Goal: Task Accomplishment & Management: Complete application form

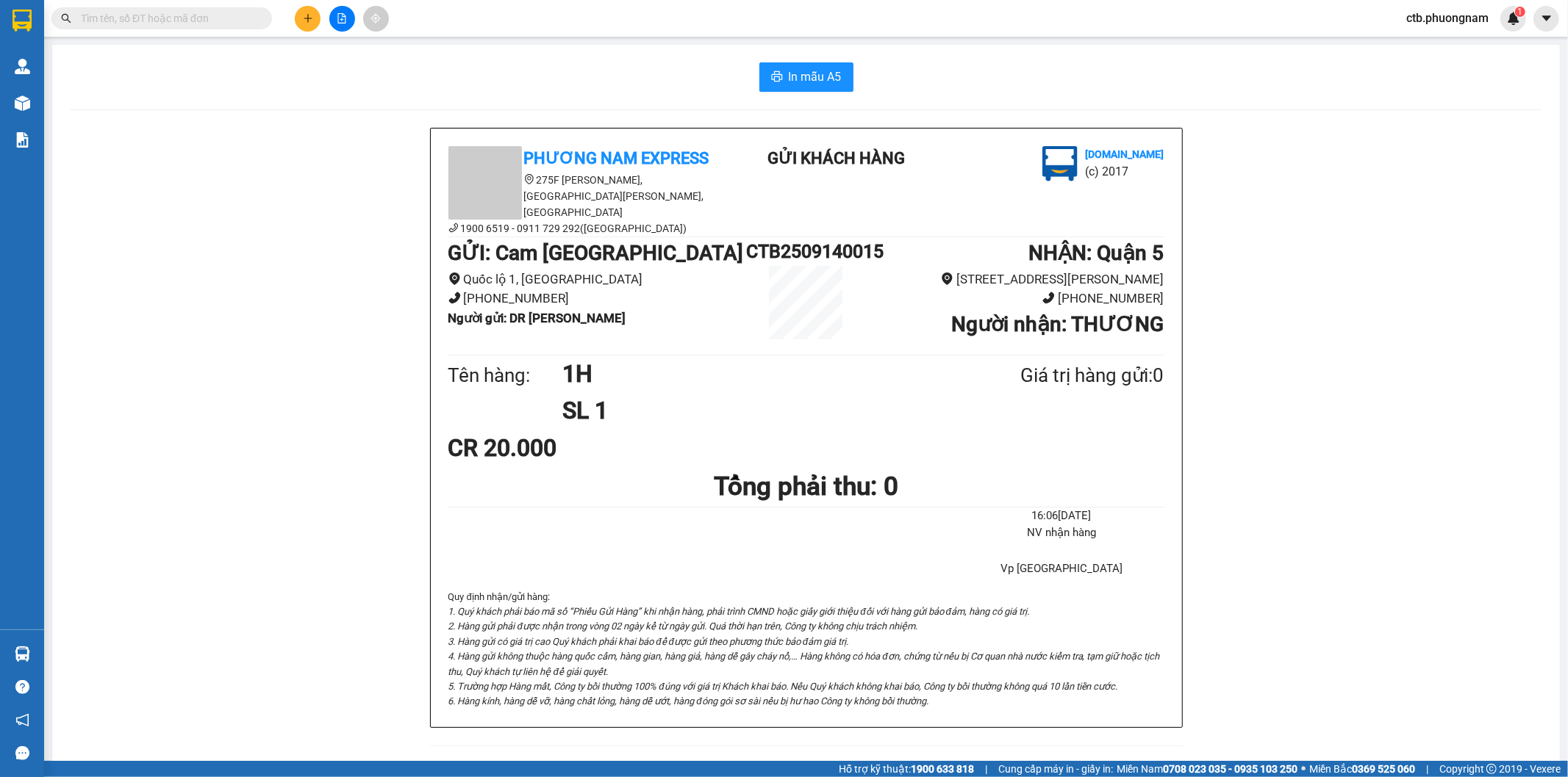
click at [309, 15] on icon "plus" at bounding box center [308, 19] width 11 height 11
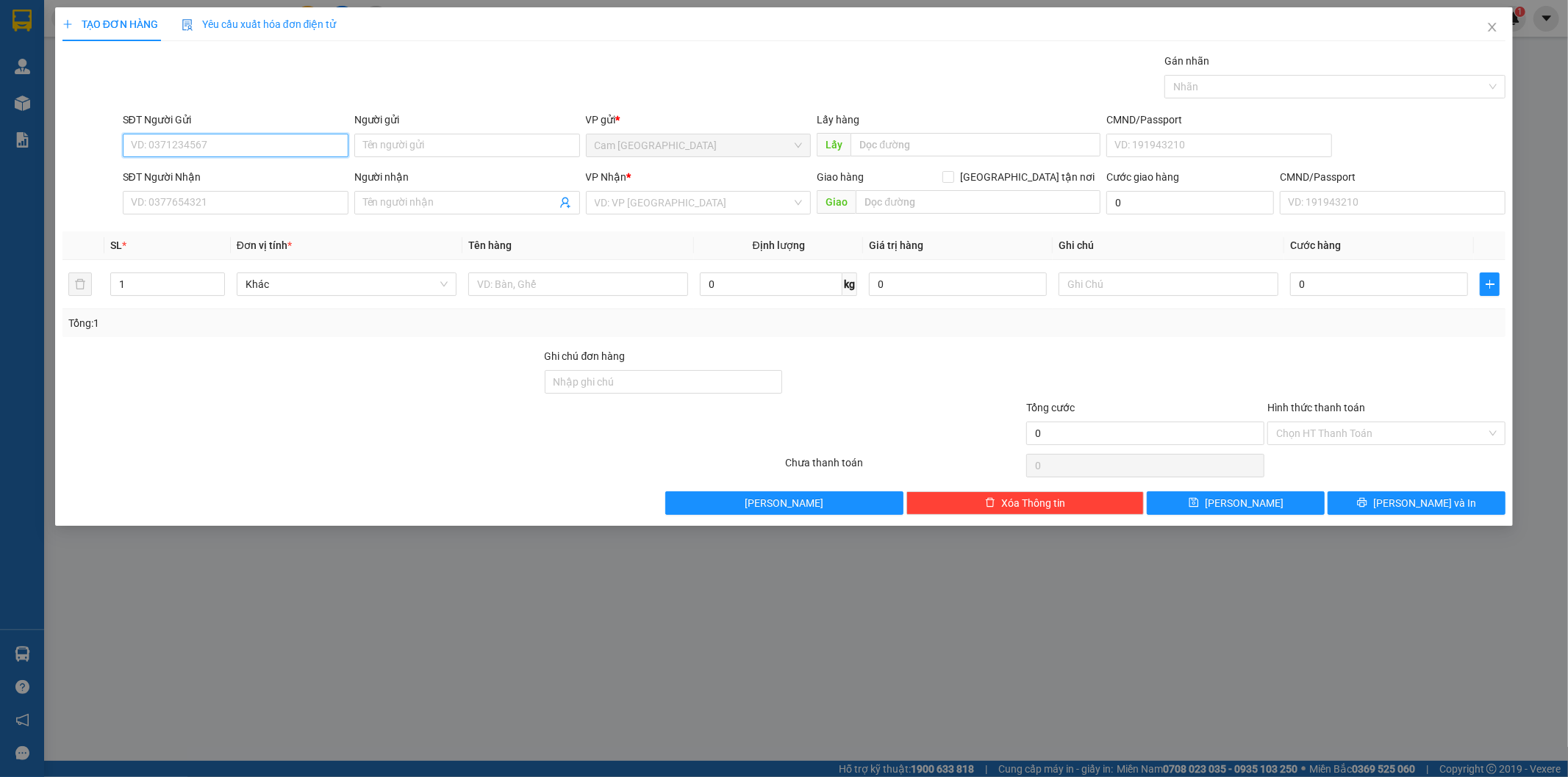
click at [334, 150] on input "SĐT Người Gửi" at bounding box center [235, 146] width 226 height 23
click at [313, 153] on input "SĐT Người Gửi" at bounding box center [235, 146] width 226 height 23
click at [288, 142] on input "SĐT Người Gửi" at bounding box center [235, 146] width 226 height 23
click at [277, 172] on div "0905615107 - LOAN" at bounding box center [235, 175] width 208 height 16
type input "0905615107"
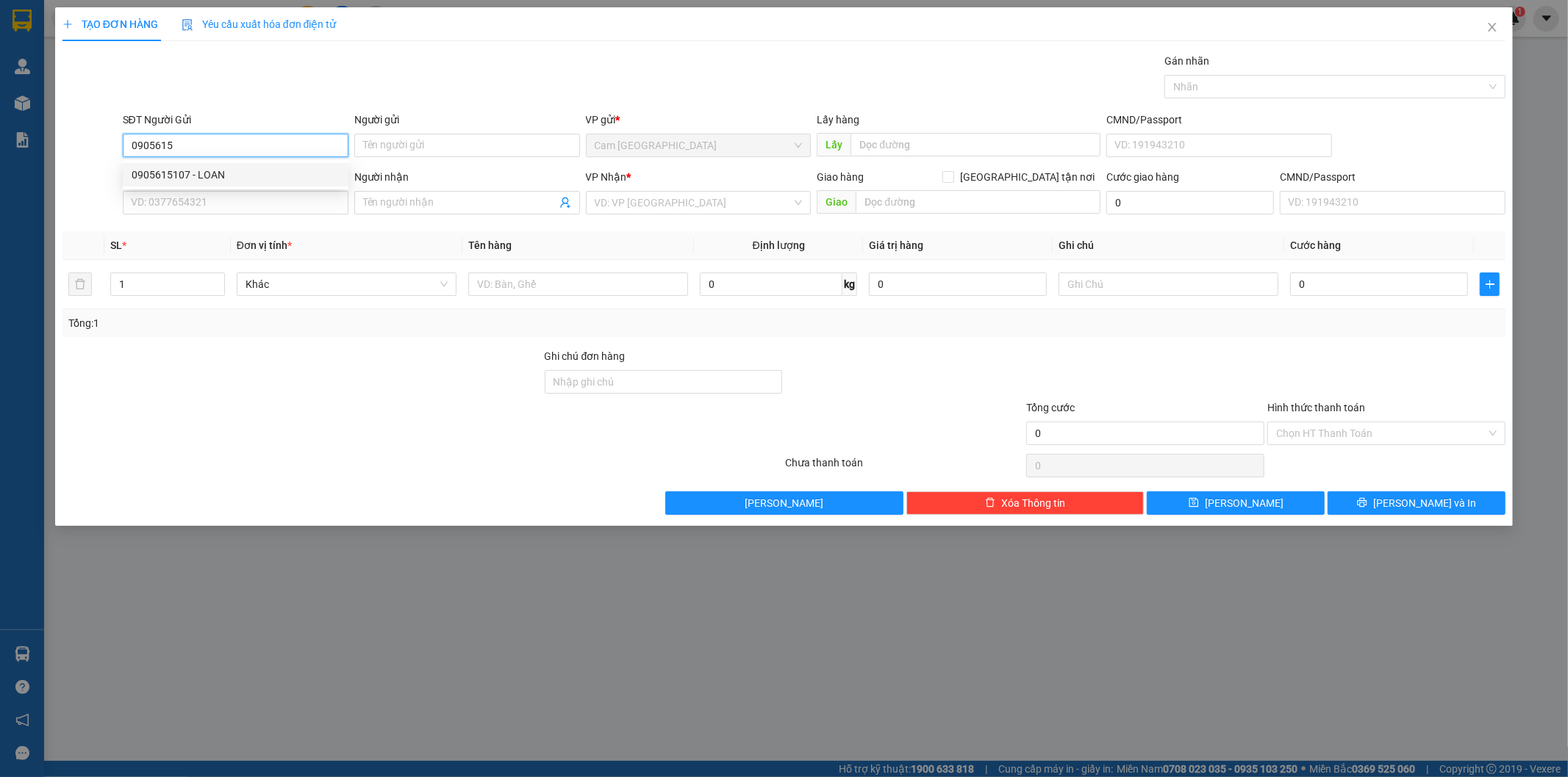
type input "LOAN"
type input "0707899007"
type input "HÙNG"
type input "0905615107"
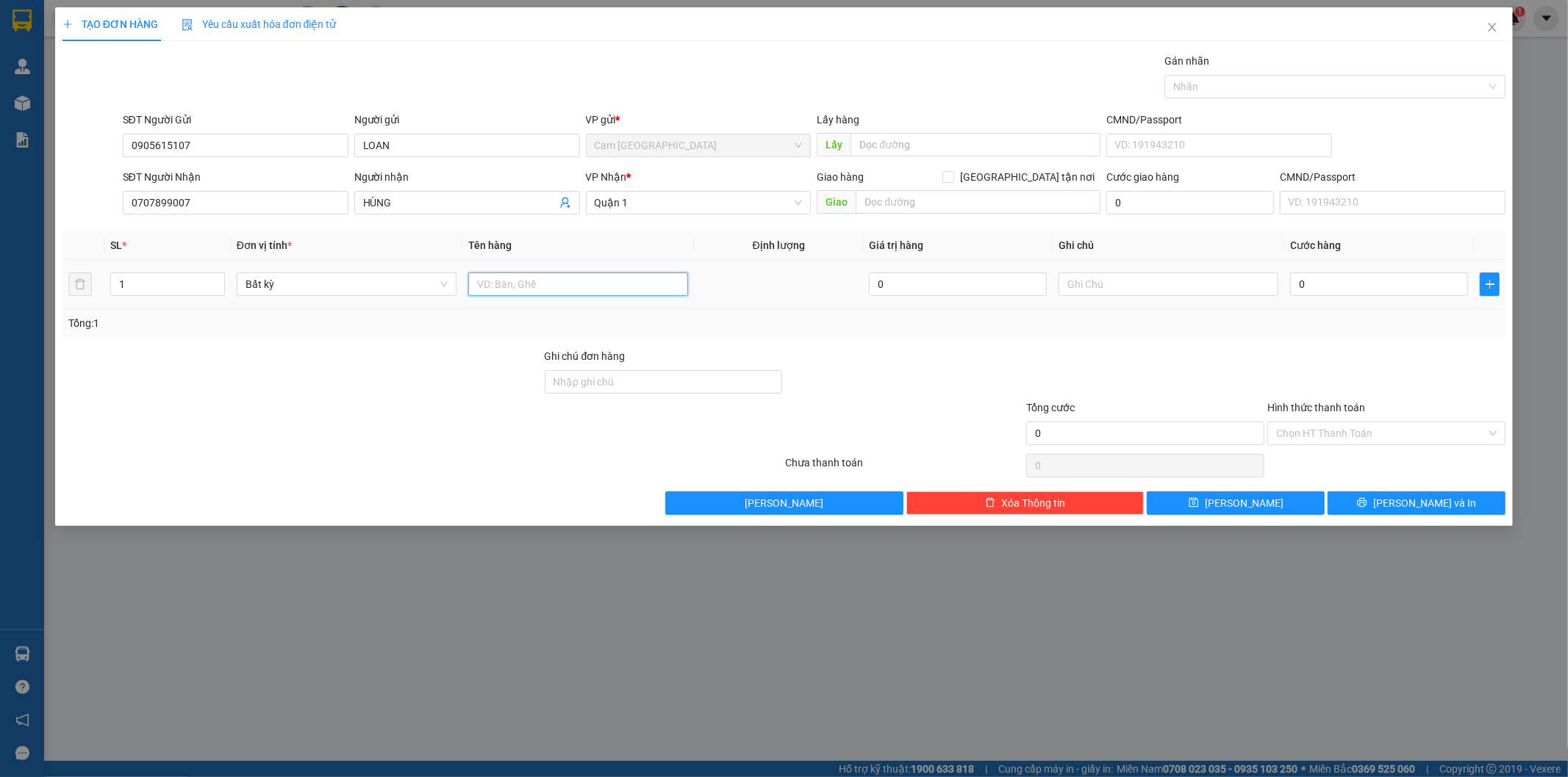
click at [508, 283] on input "text" at bounding box center [577, 284] width 219 height 23
type input "2 BỊCH XANH"
click at [1317, 280] on input "0" at bounding box center [1379, 284] width 178 height 23
type input "7"
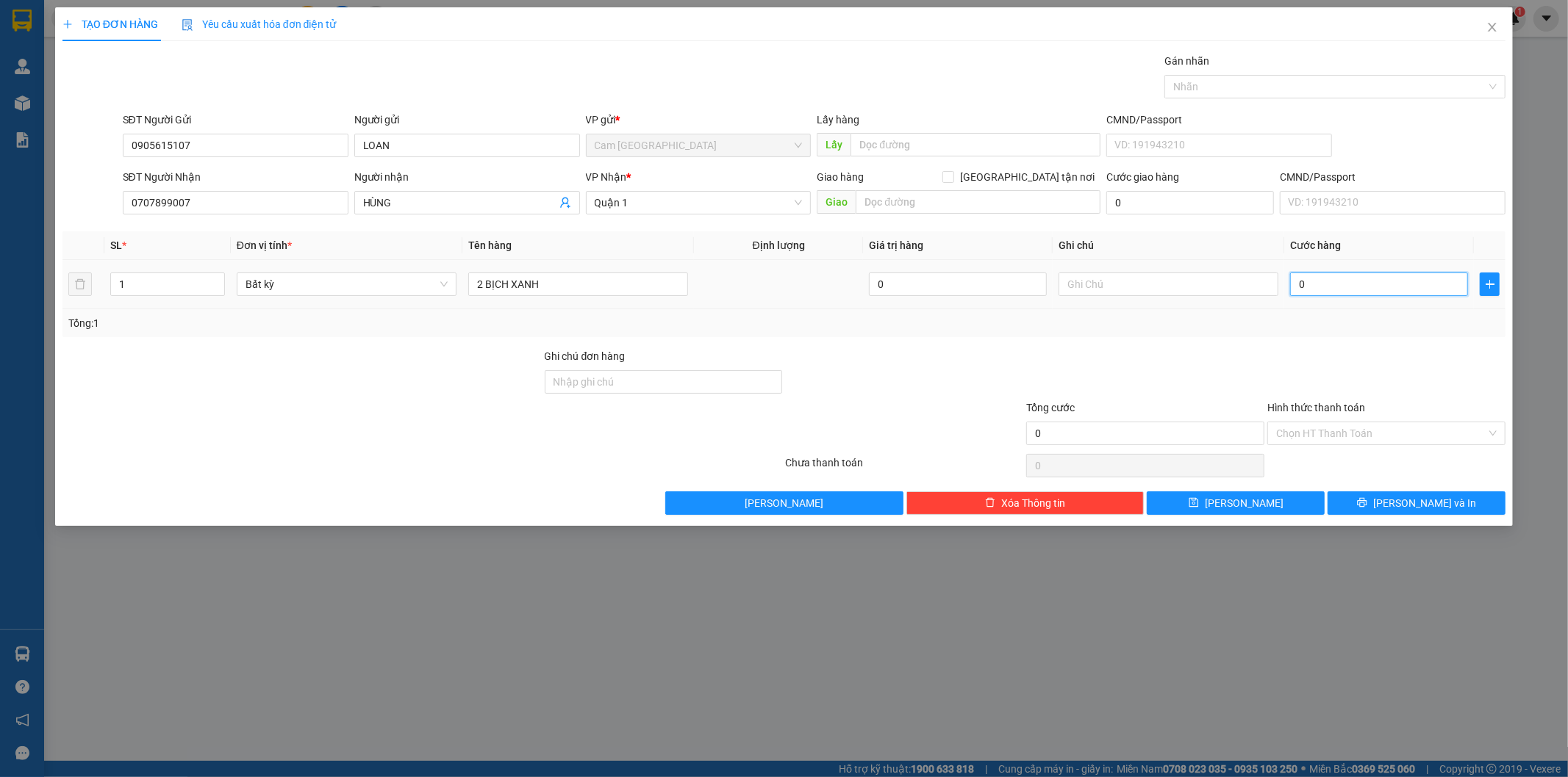
type input "7"
type input "70"
type input "700"
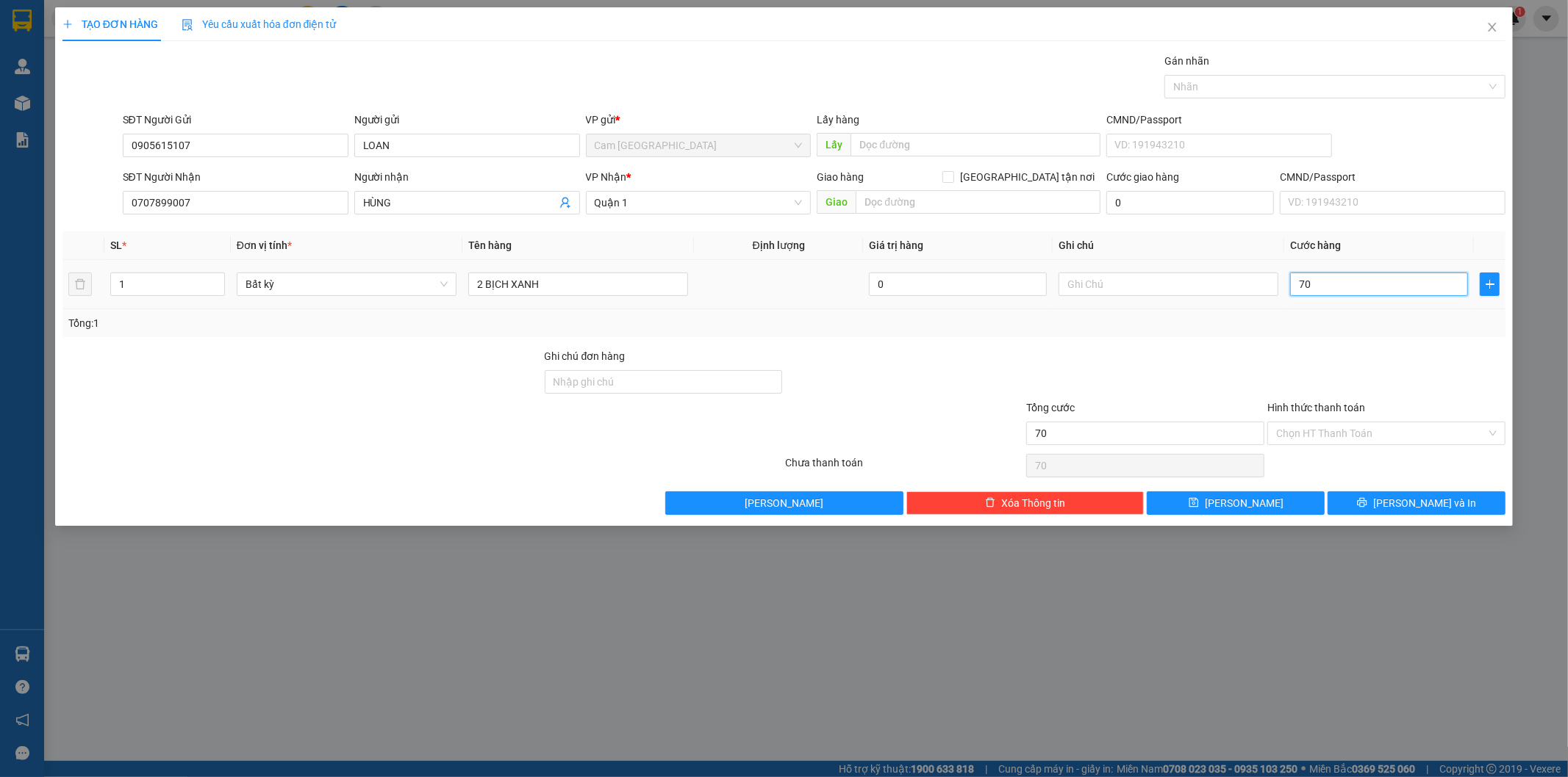
type input "700"
type input "7.000"
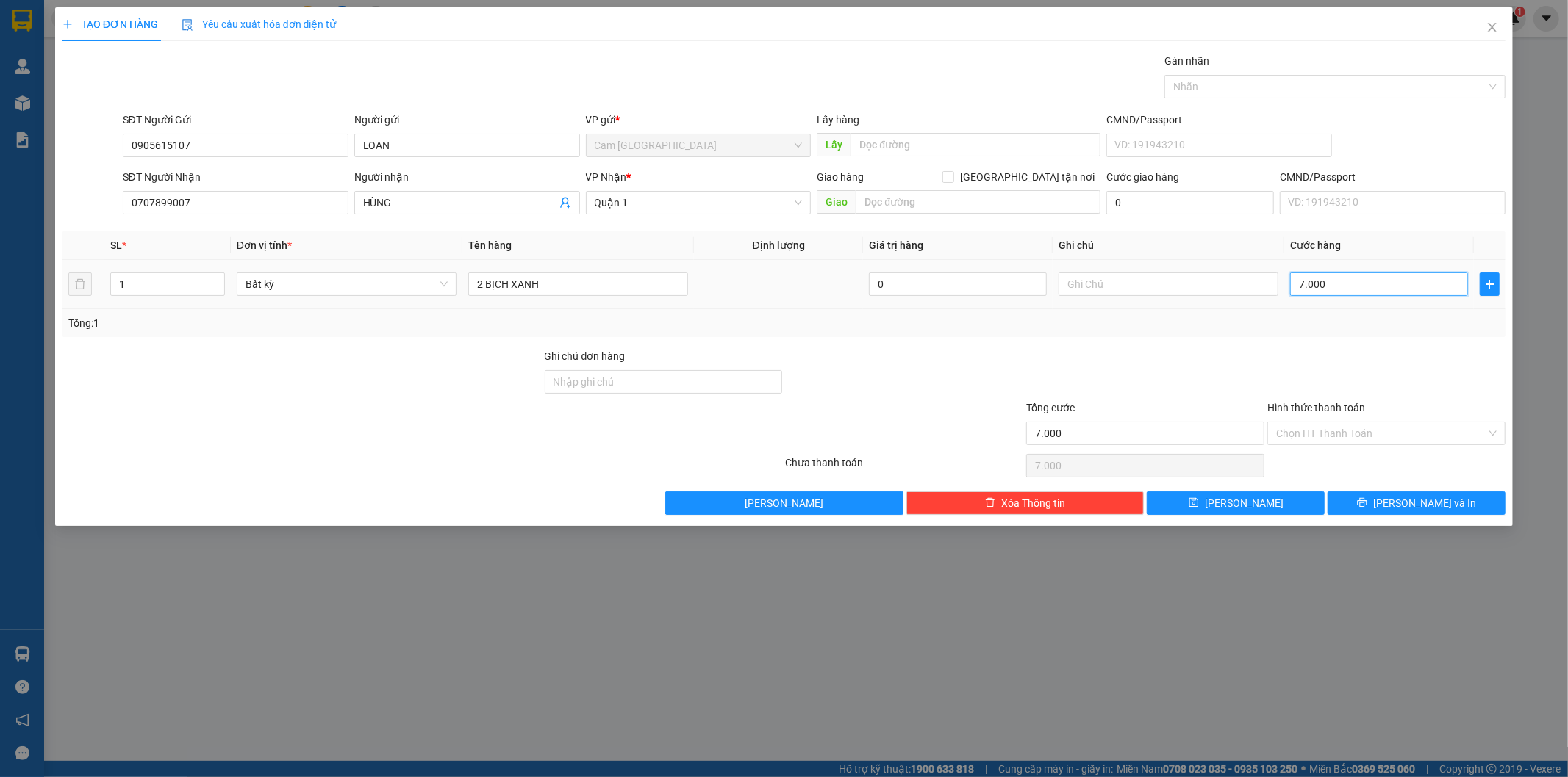
type input "700"
type input "70"
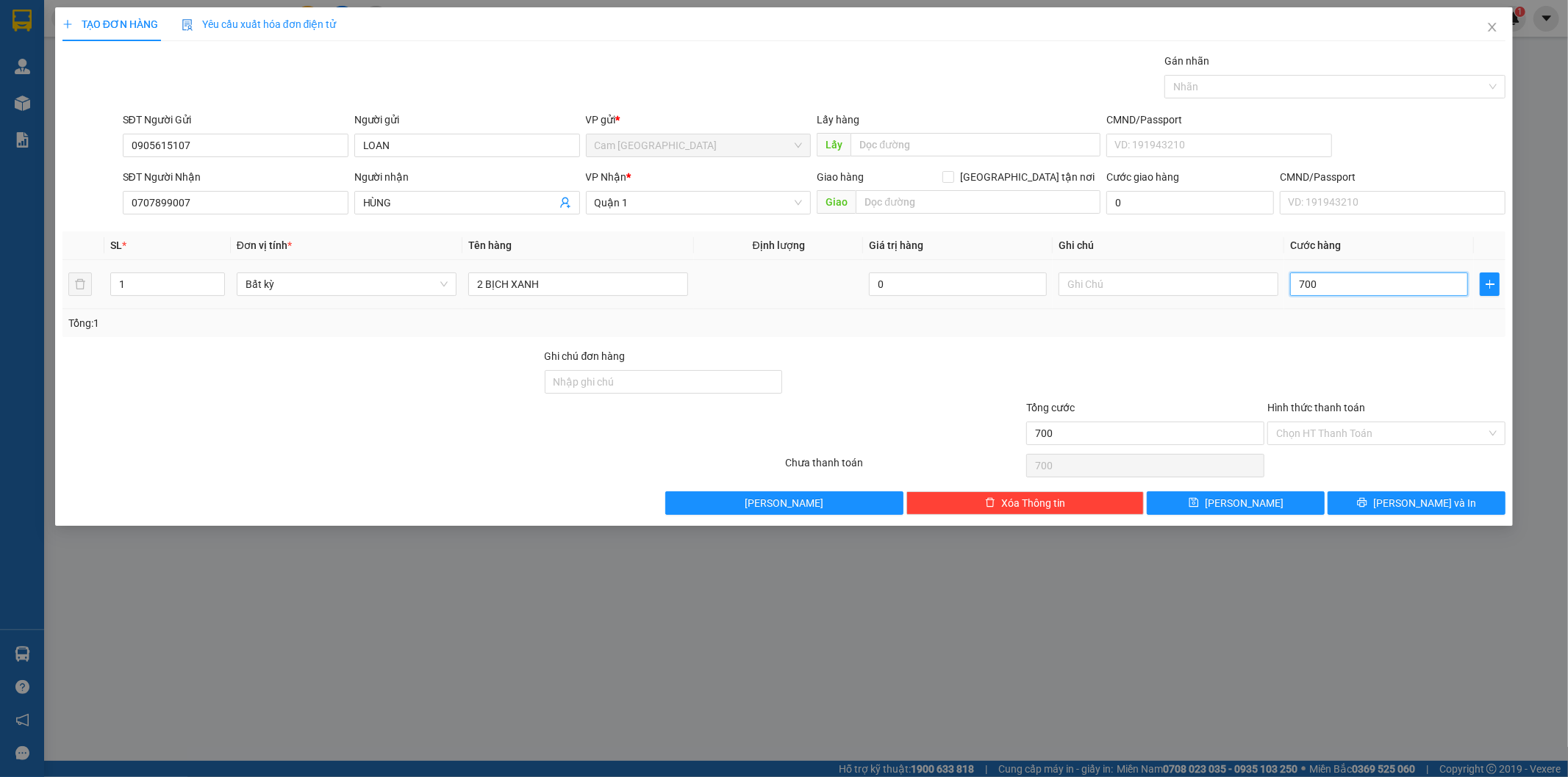
type input "70"
type input "7"
type input "0"
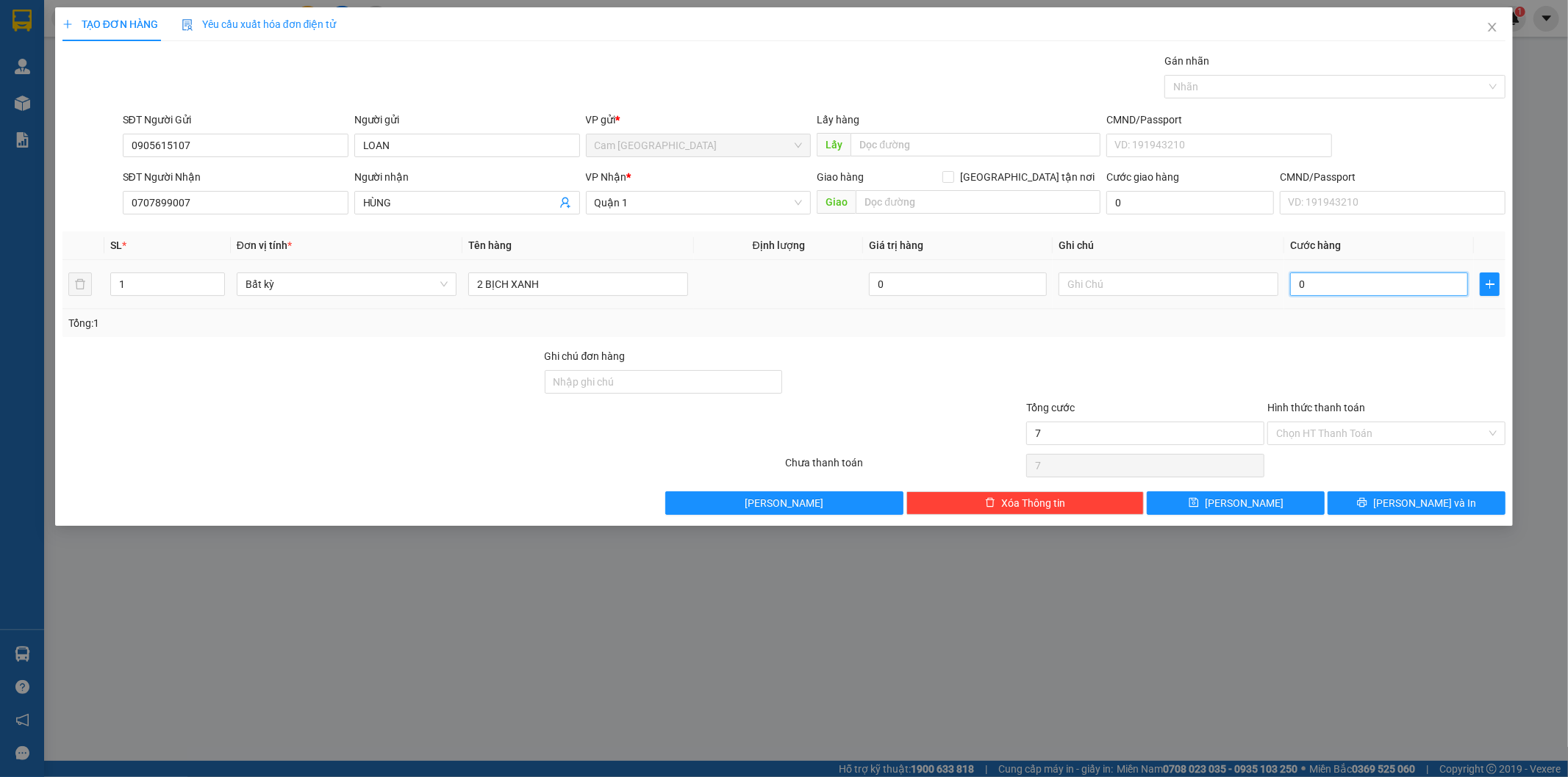
type input "0"
click at [1300, 289] on input "0" at bounding box center [1379, 284] width 178 height 23
type input "60"
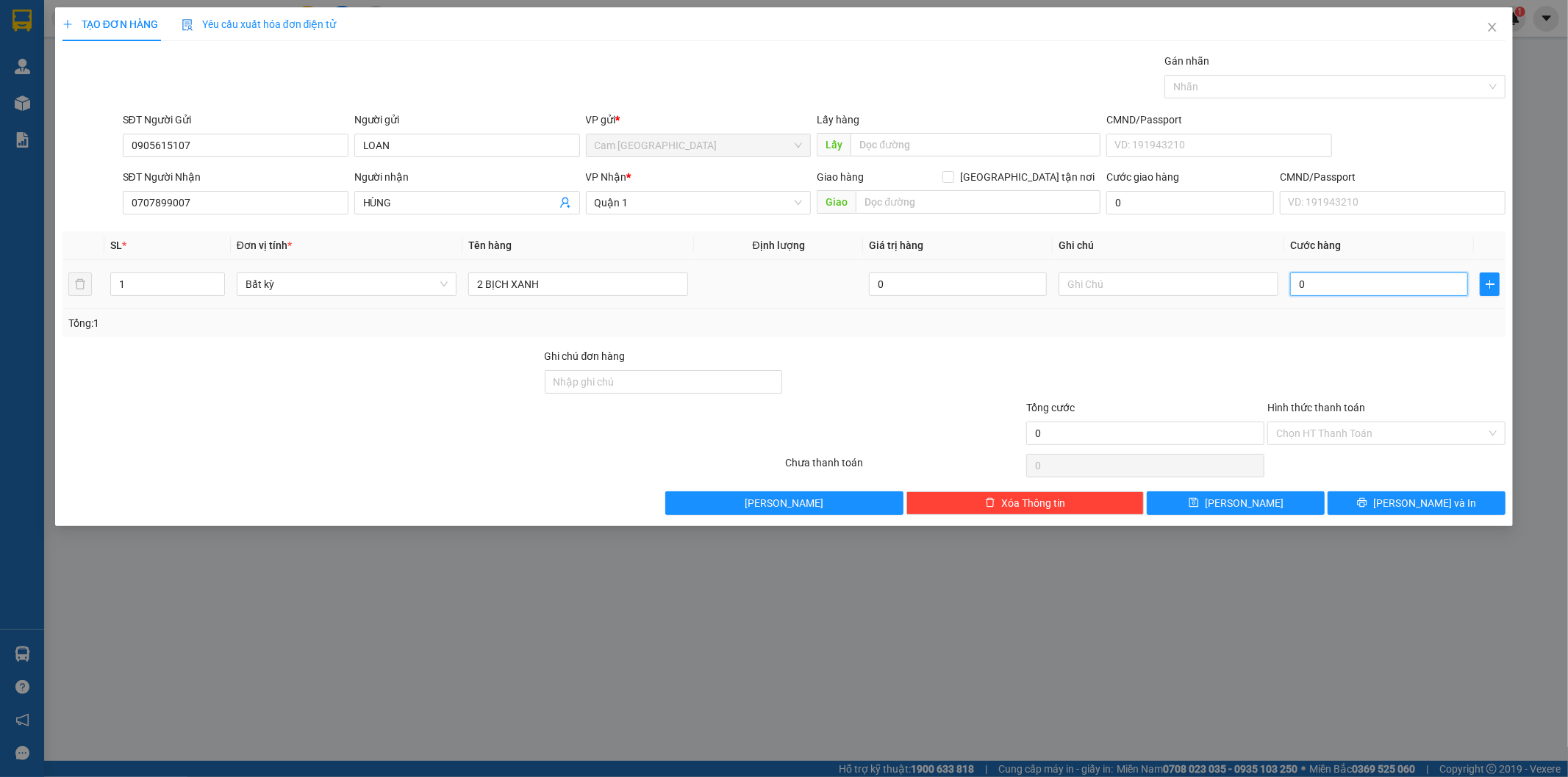
type input "60"
type input "600"
type input "6.000"
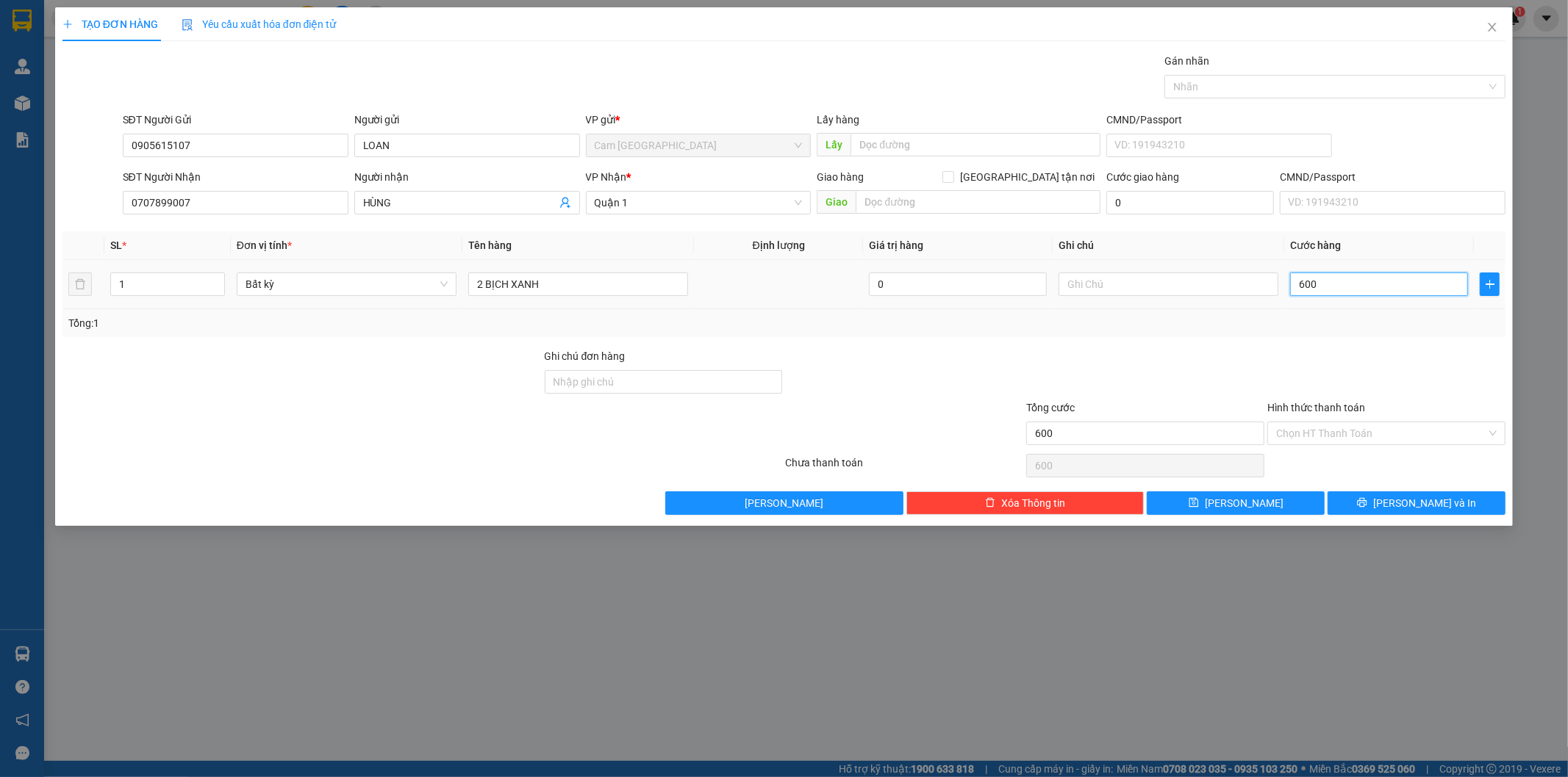
type input "6.000"
type input "60.000"
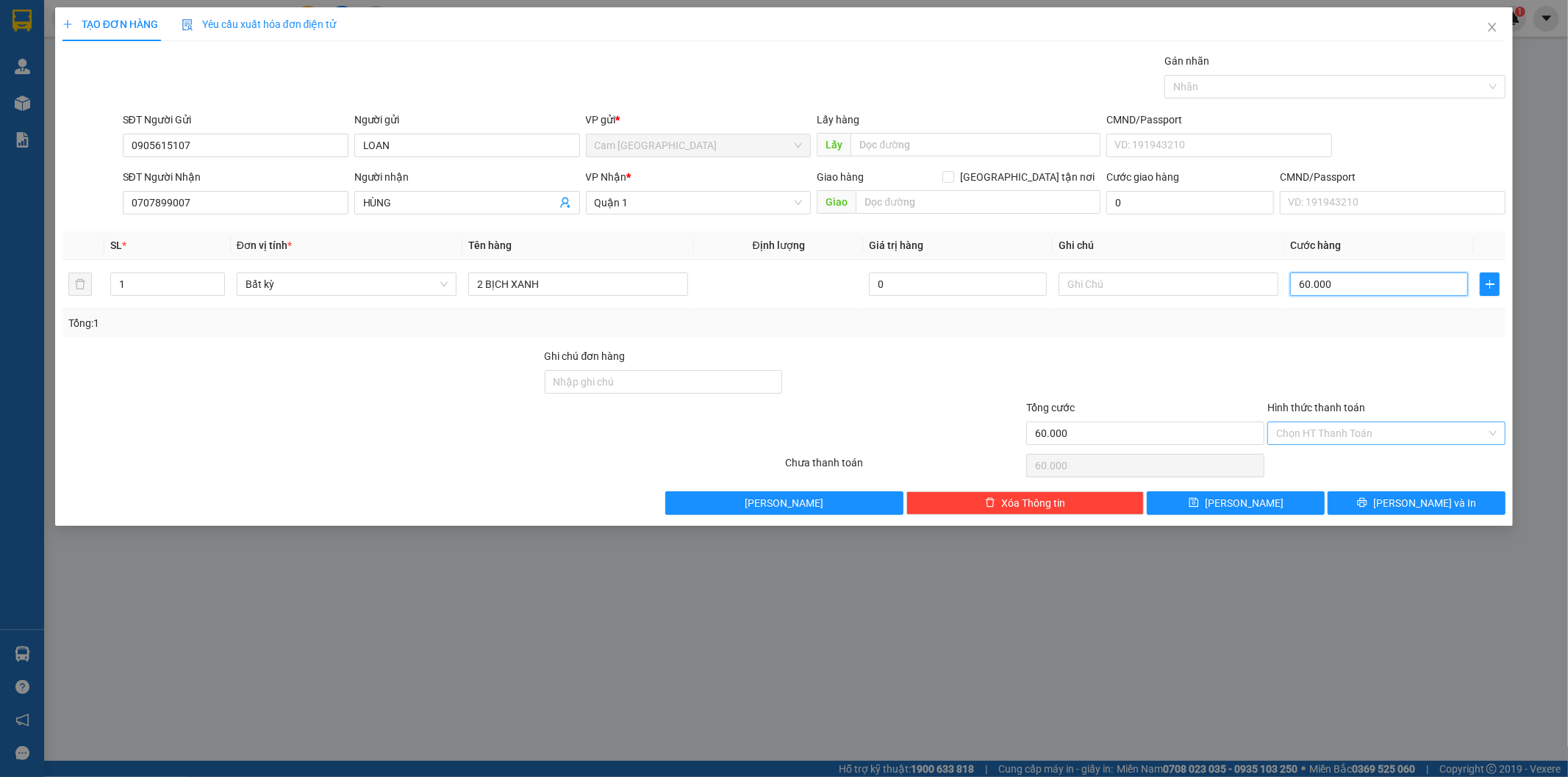
type input "60.000"
click at [1288, 437] on input "Hình thức thanh toán" at bounding box center [1381, 433] width 211 height 22
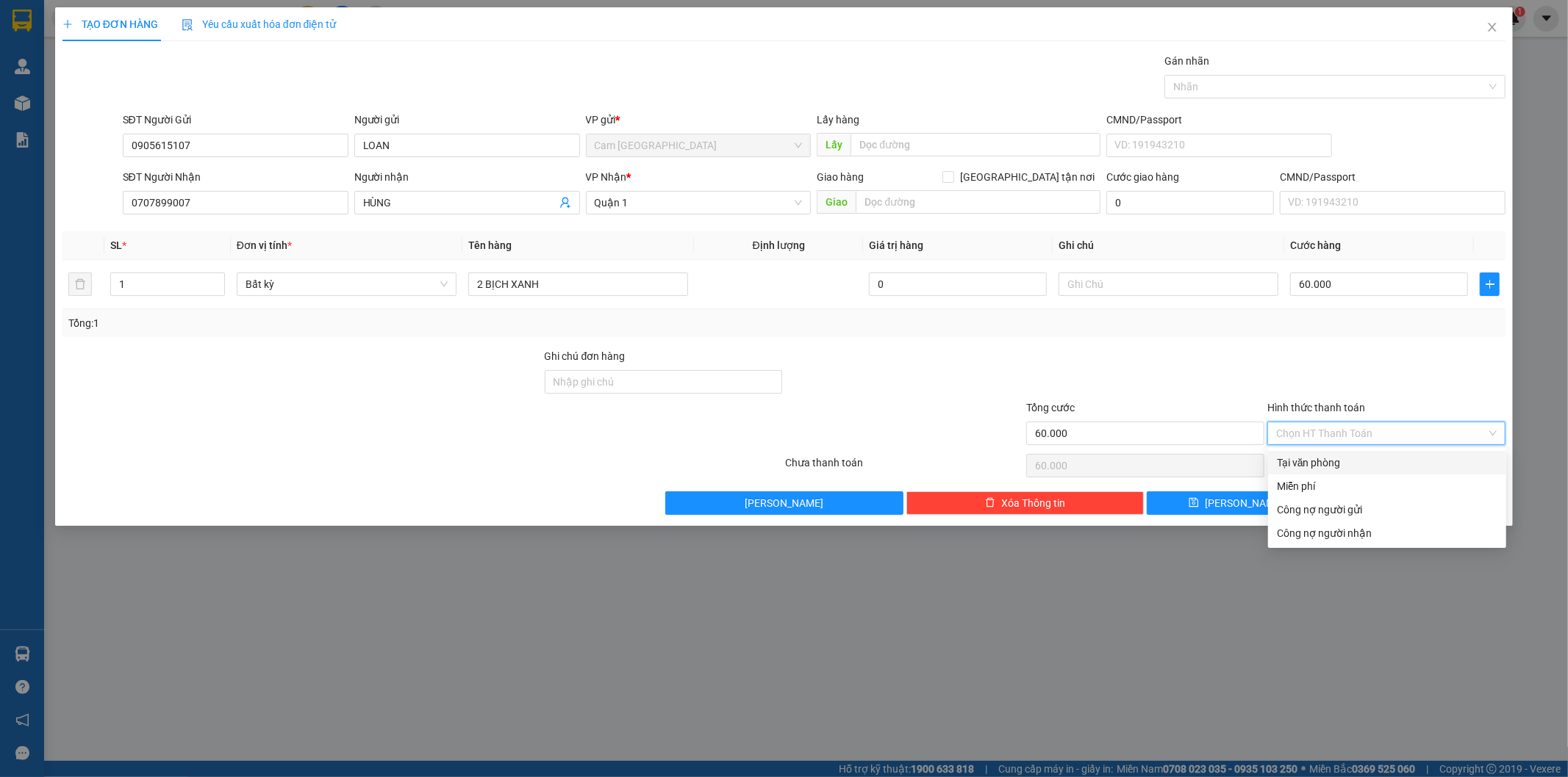
click at [1295, 462] on div "Tại văn phòng" at bounding box center [1387, 463] width 220 height 16
type input "0"
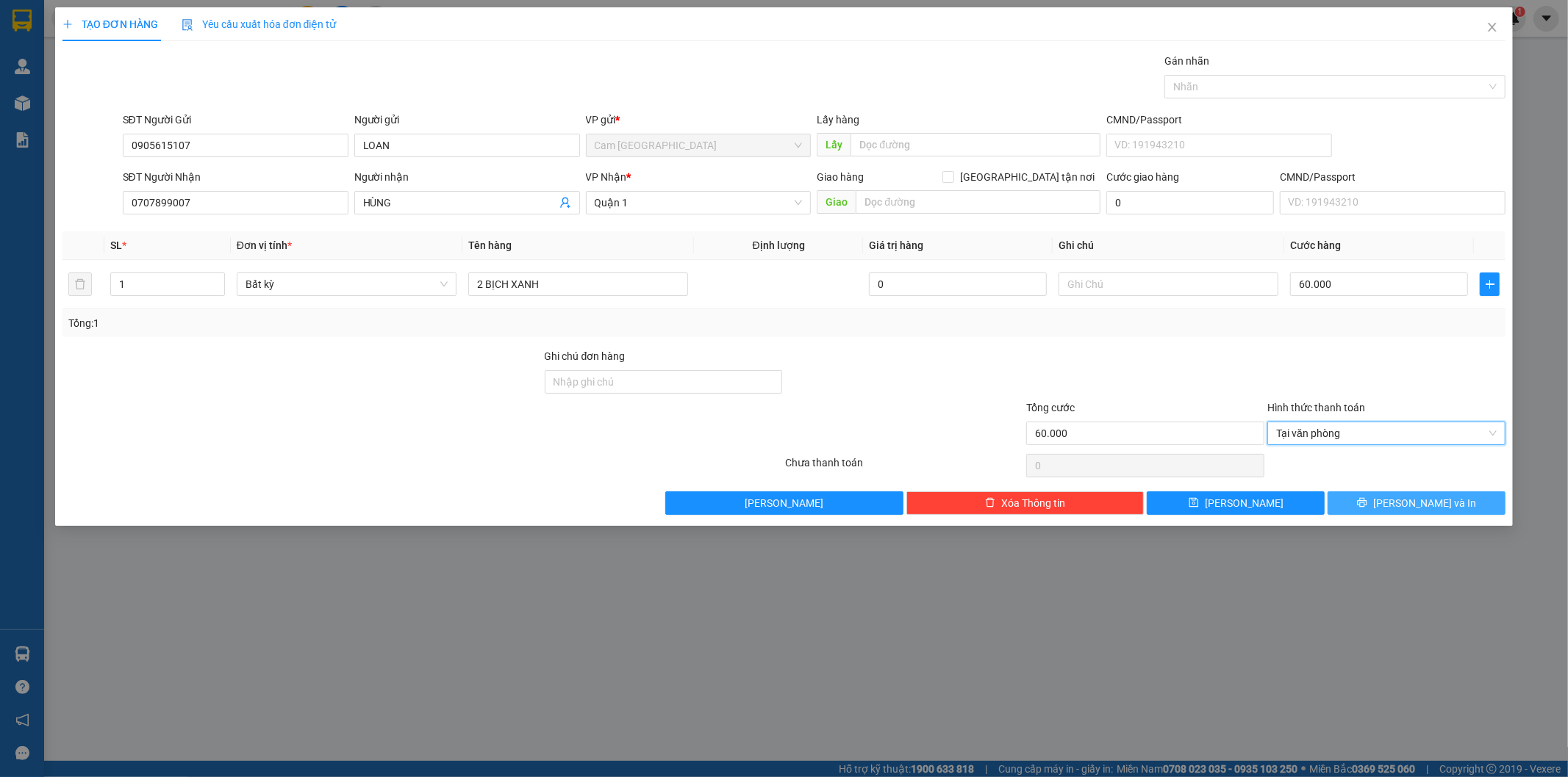
click at [1414, 509] on span "[PERSON_NAME] và In" at bounding box center [1424, 503] width 103 height 16
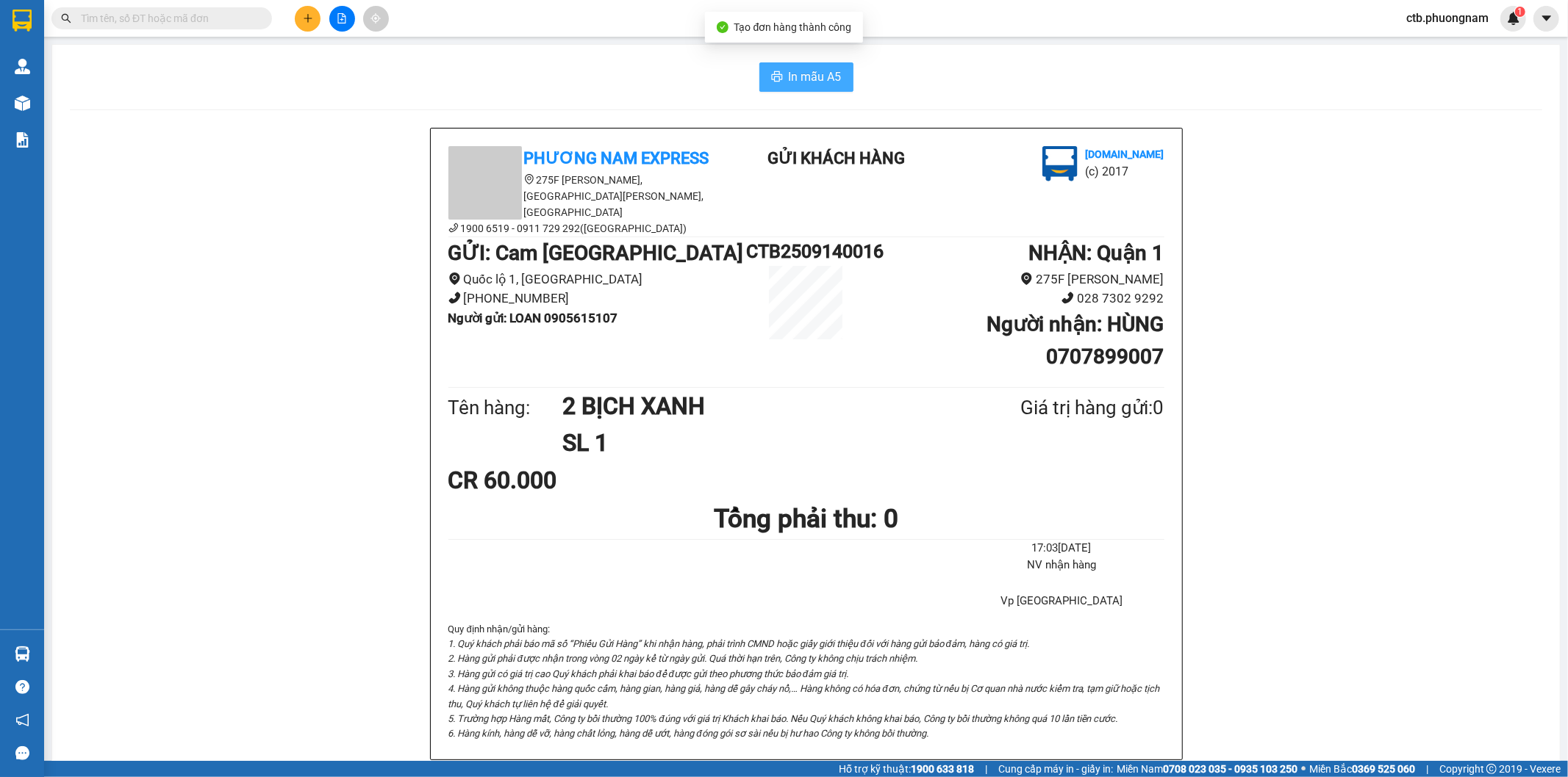
click at [799, 83] on span "In mẫu A5" at bounding box center [816, 76] width 53 height 19
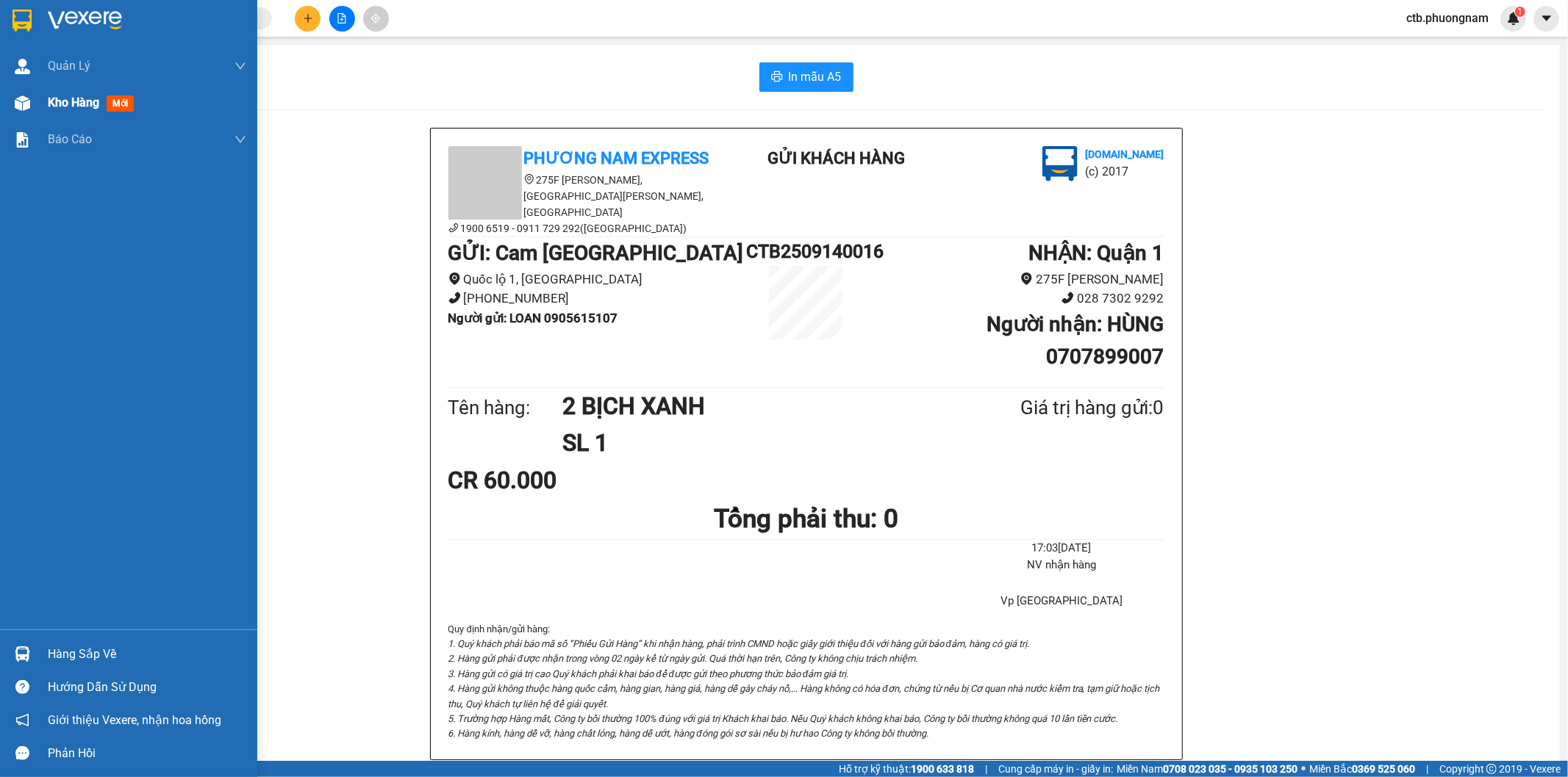
click at [105, 107] on div "Kho hàng mới" at bounding box center [93, 102] width 92 height 19
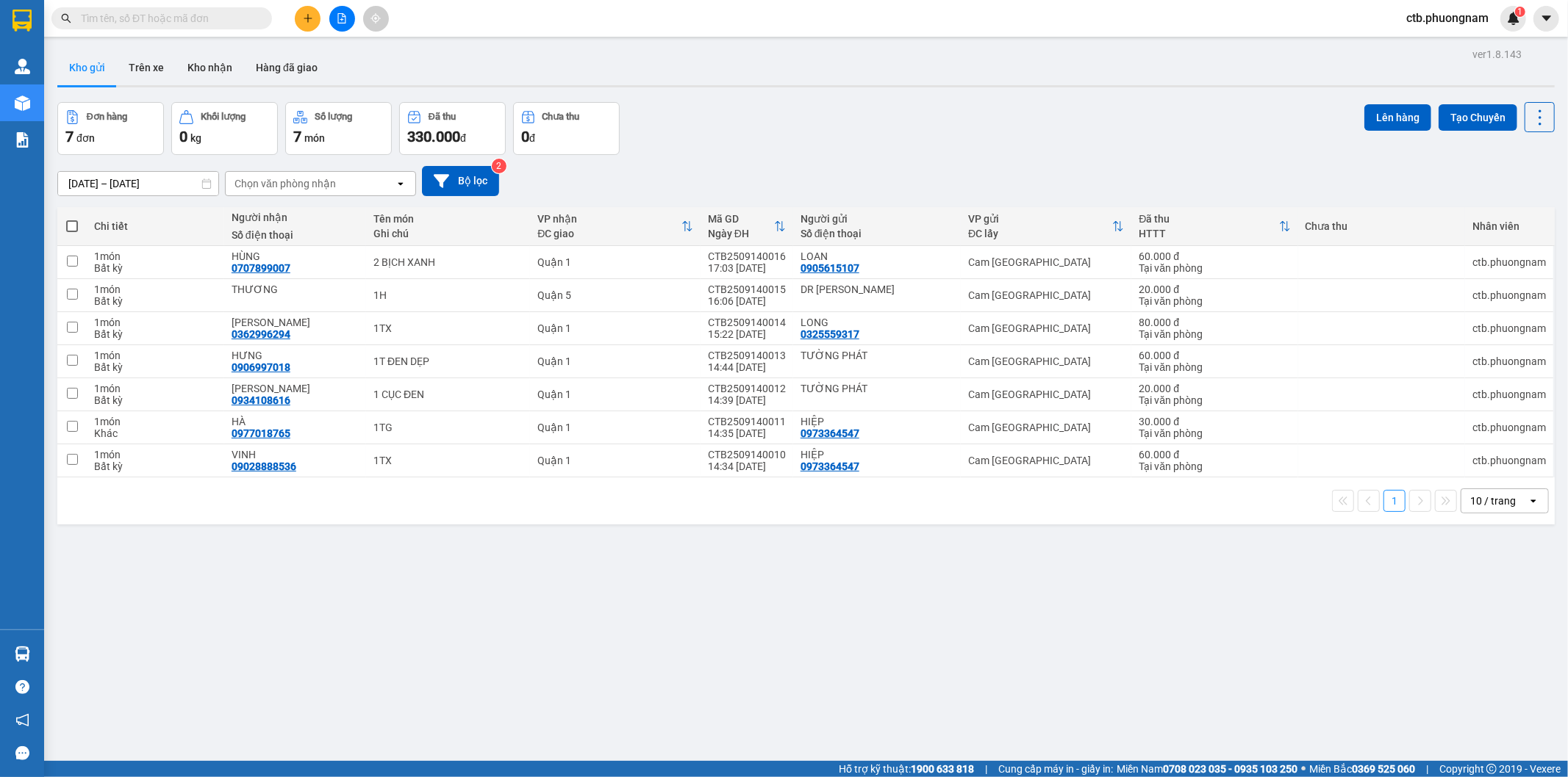
click at [308, 20] on icon "plus" at bounding box center [308, 19] width 11 height 11
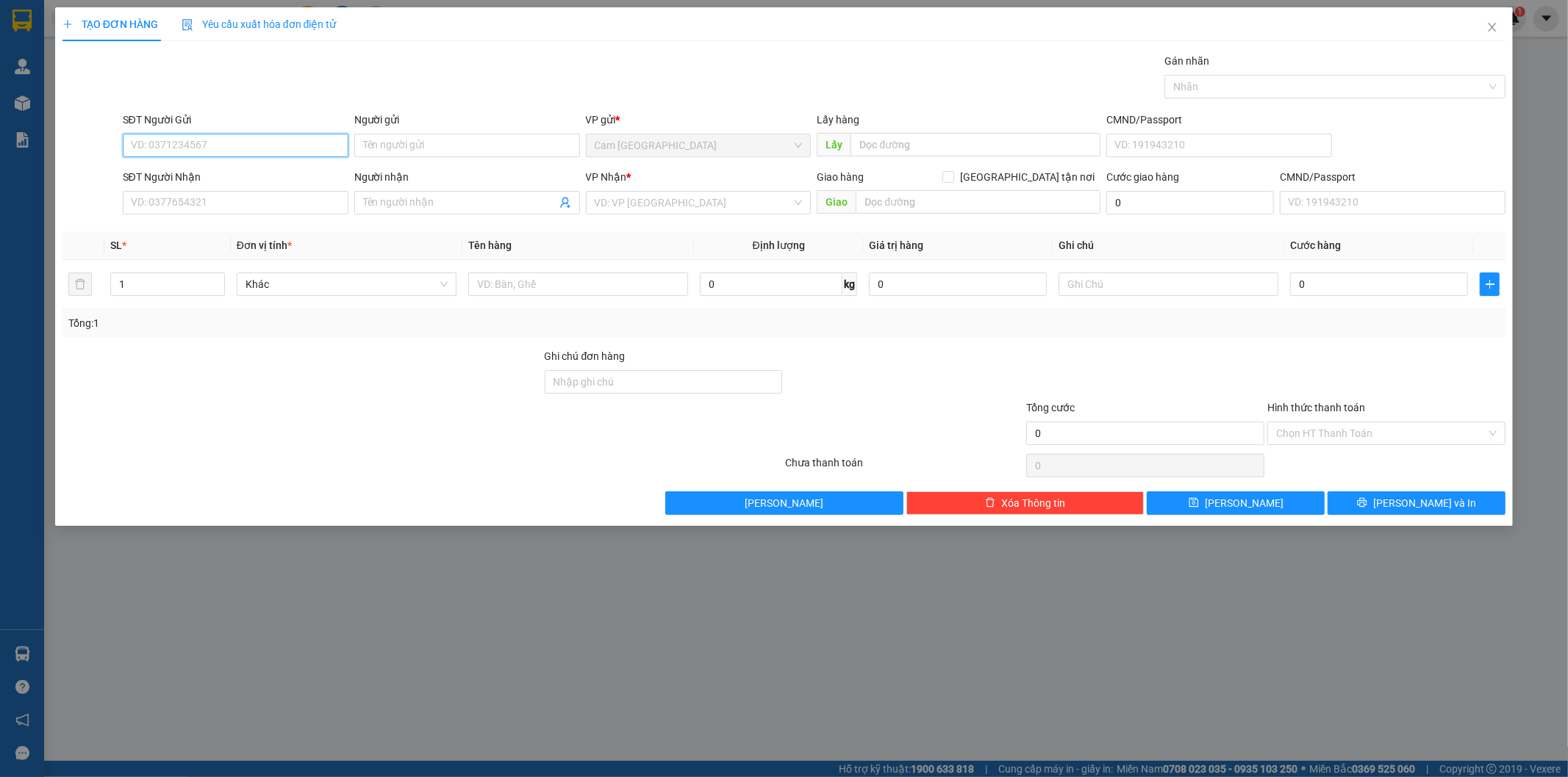
click at [313, 149] on input "SĐT Người Gửi" at bounding box center [235, 146] width 226 height 23
click at [310, 148] on input "SĐT Người Gửi" at bounding box center [235, 146] width 226 height 23
type input "0909730832"
click at [295, 173] on div "0909730832 - [PERSON_NAME]" at bounding box center [235, 175] width 208 height 16
type input "[PERSON_NAME]"
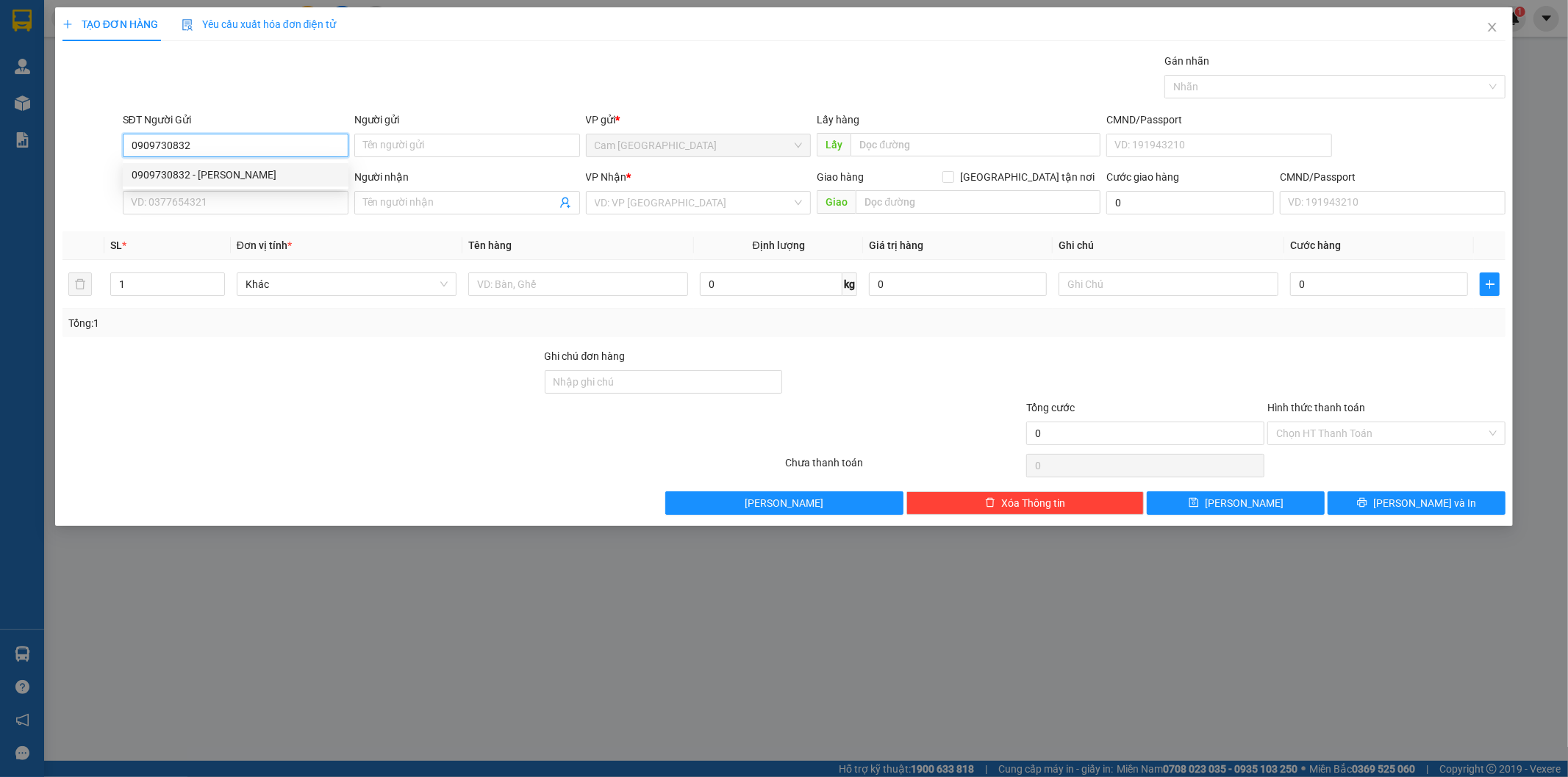
type input "0966188622"
type input "HÂN"
type input "0909730832"
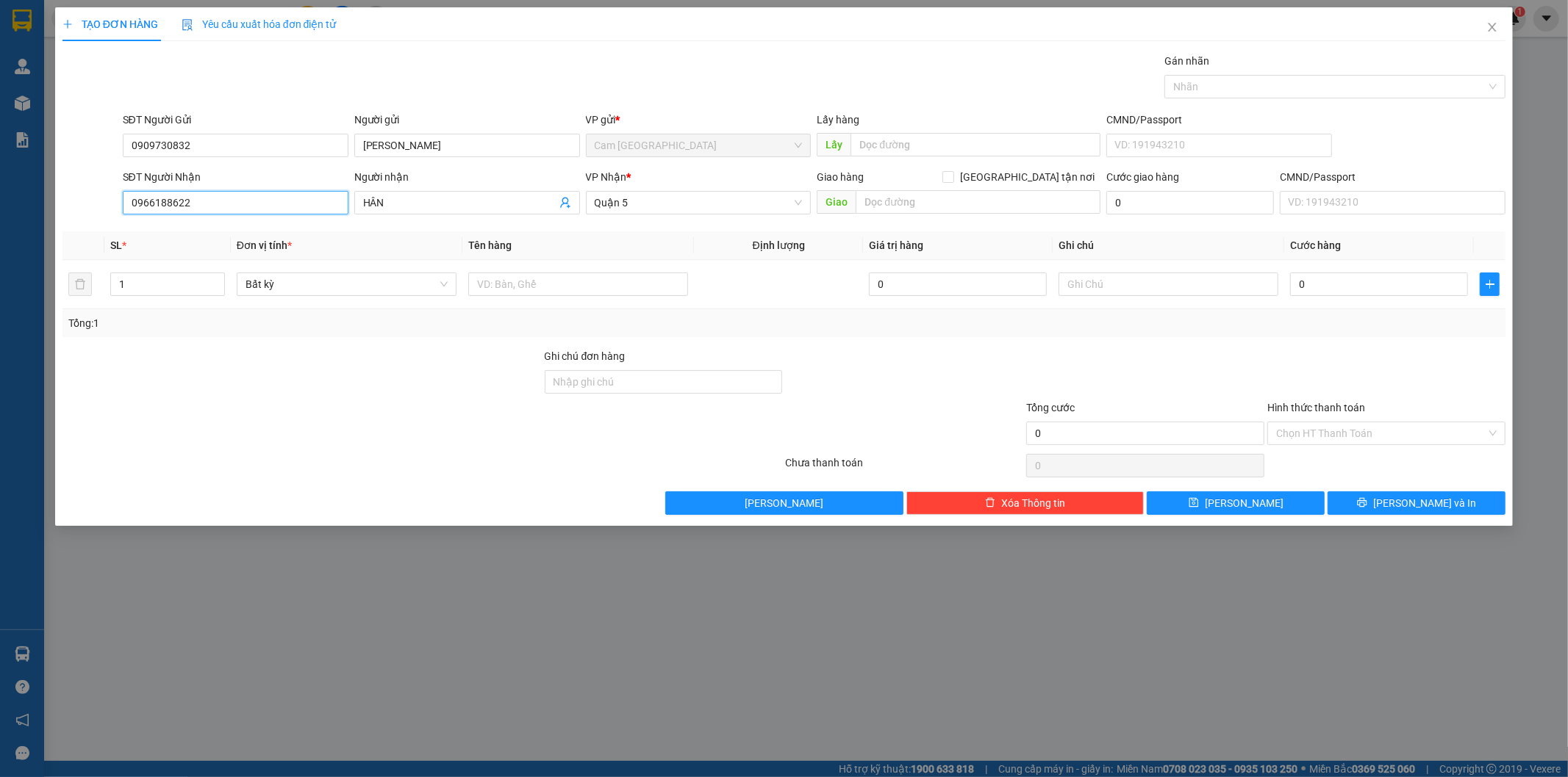
click at [258, 206] on input "0966188622" at bounding box center [235, 202] width 226 height 23
click at [550, 279] on input "text" at bounding box center [577, 284] width 219 height 23
type input "1 TẬP BỌC"
click at [1307, 284] on input "0" at bounding box center [1379, 284] width 178 height 23
type input "2"
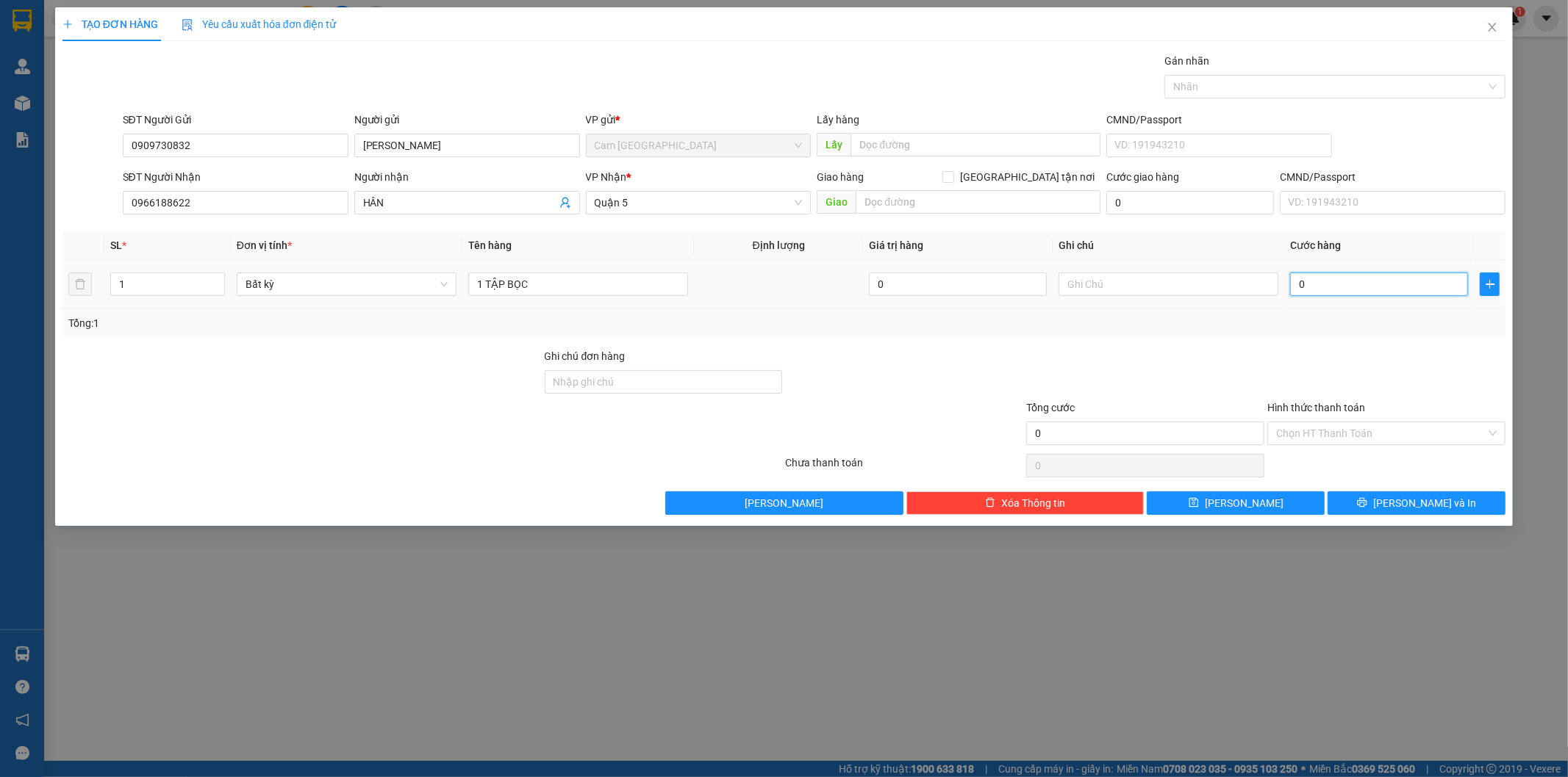
type input "2"
type input "20"
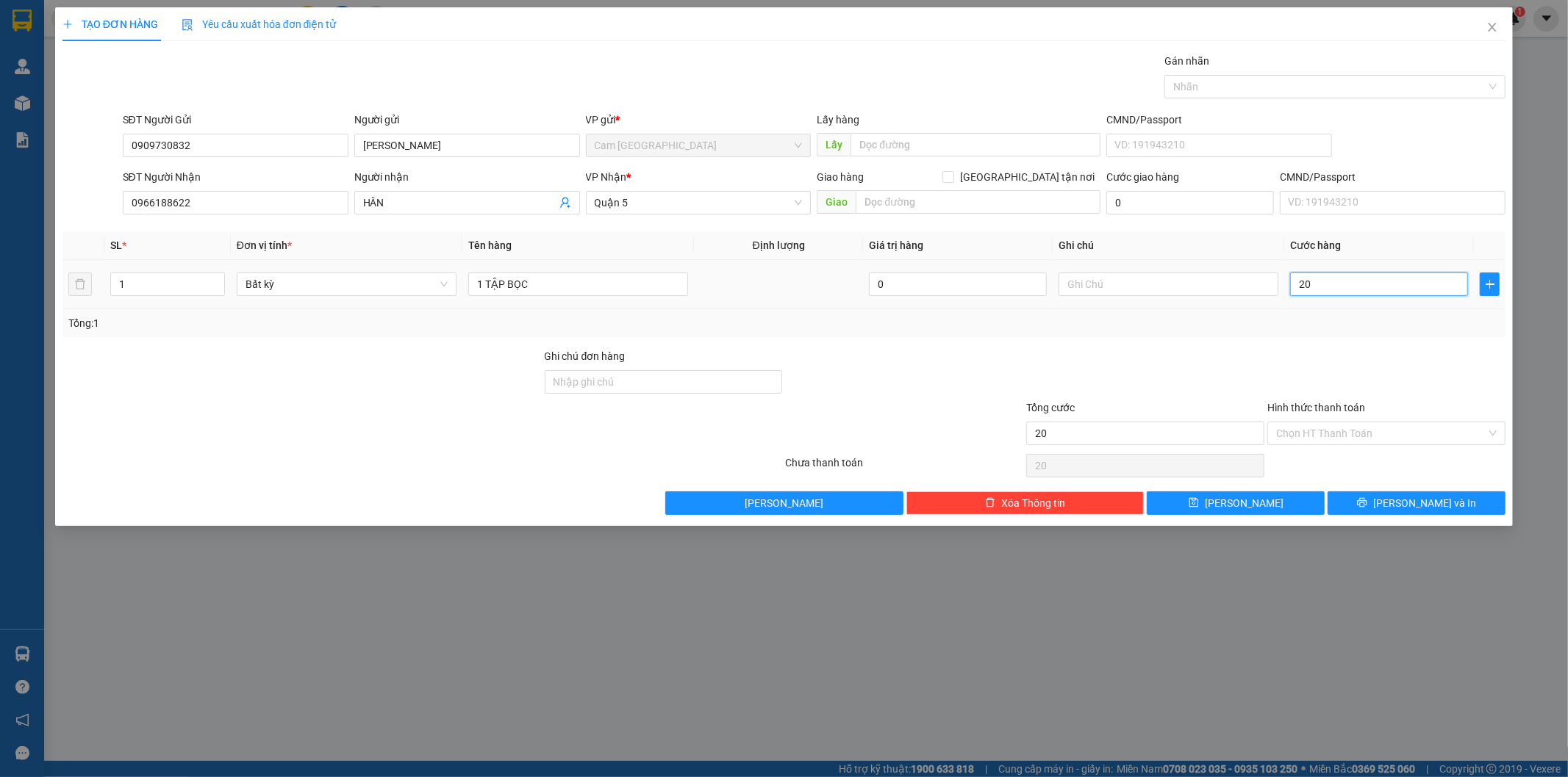
type input "200"
type input "2.000"
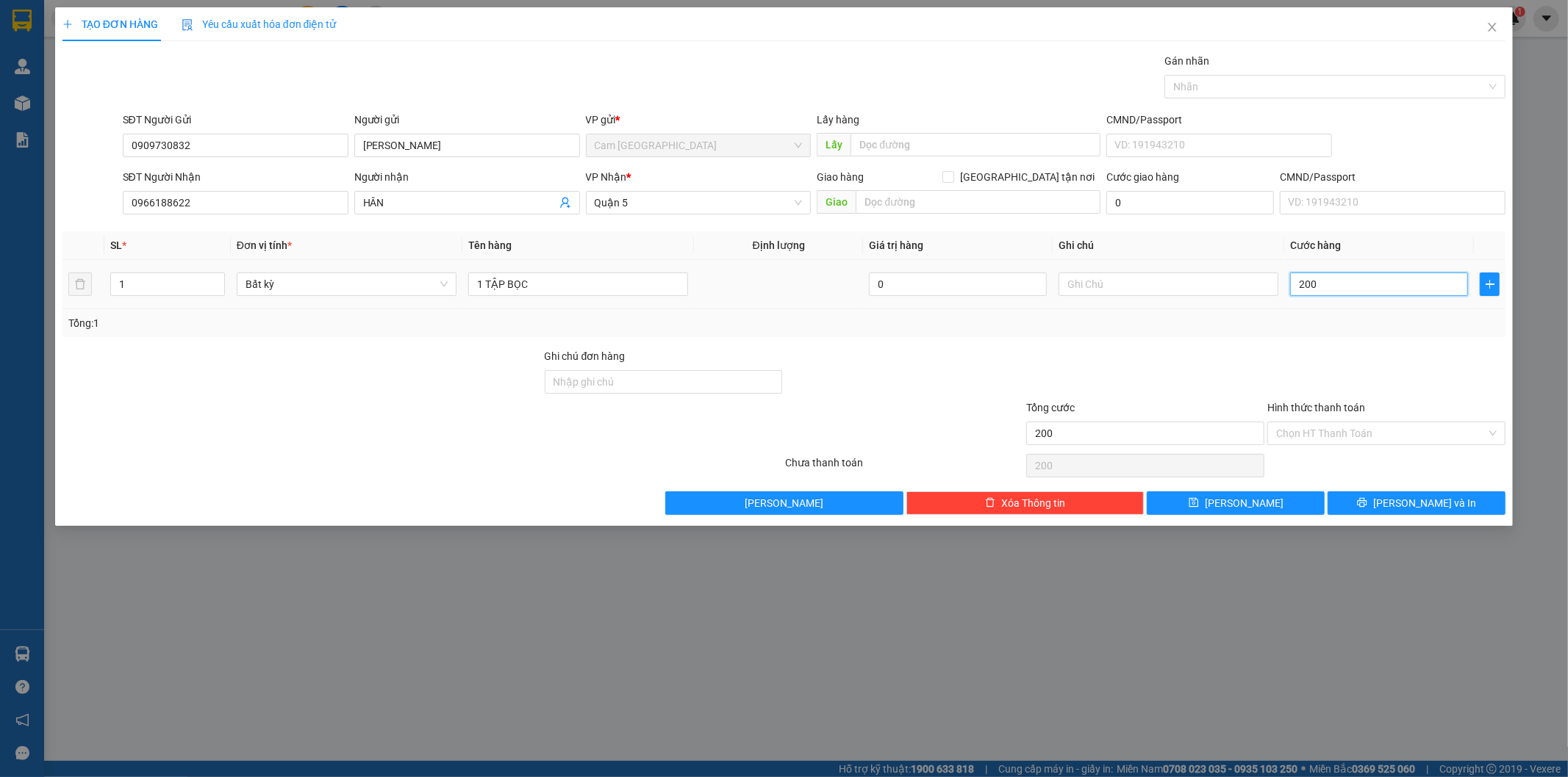
type input "2.000"
type input "20.000"
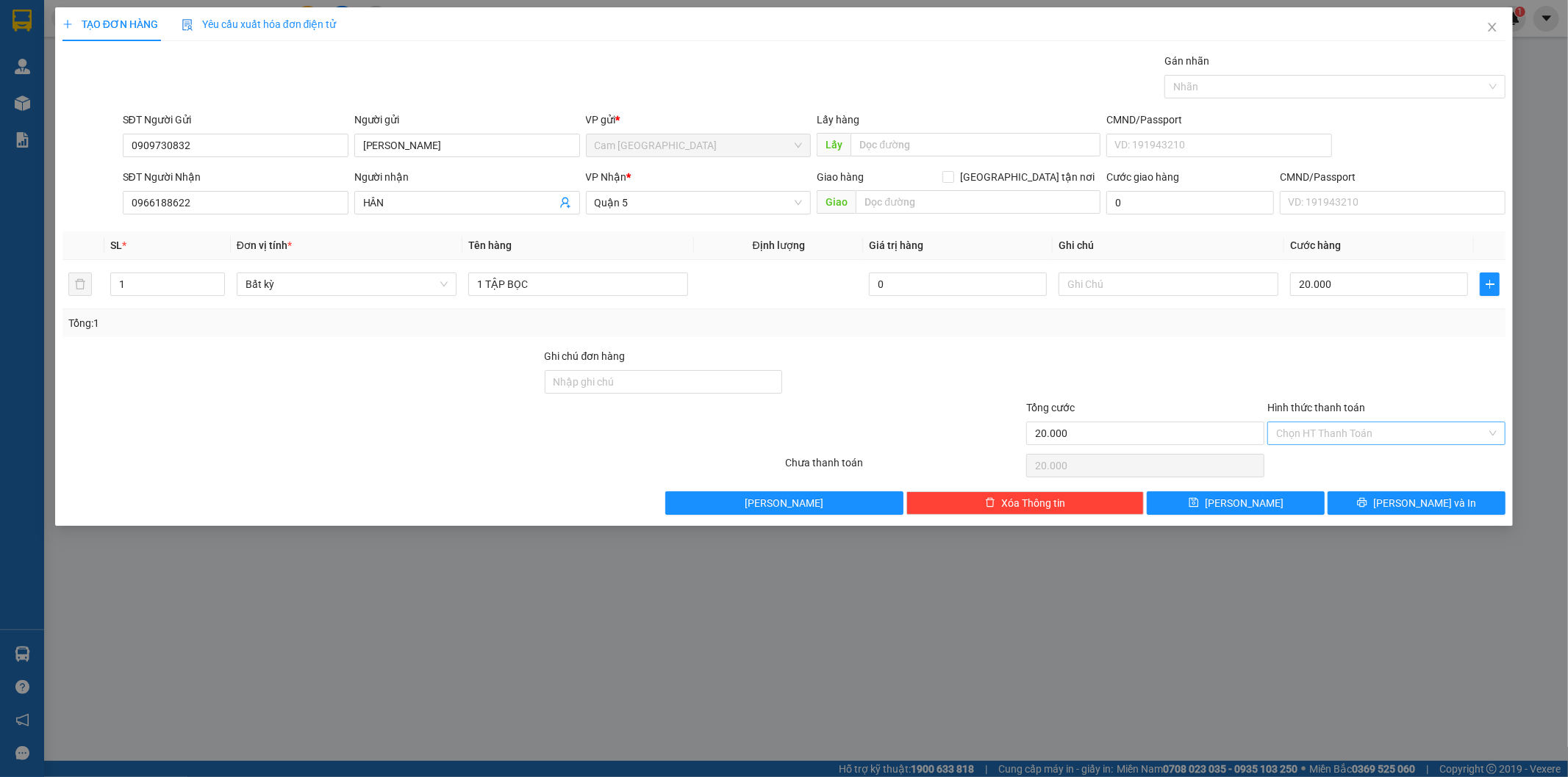
click at [1297, 436] on input "Hình thức thanh toán" at bounding box center [1381, 433] width 211 height 22
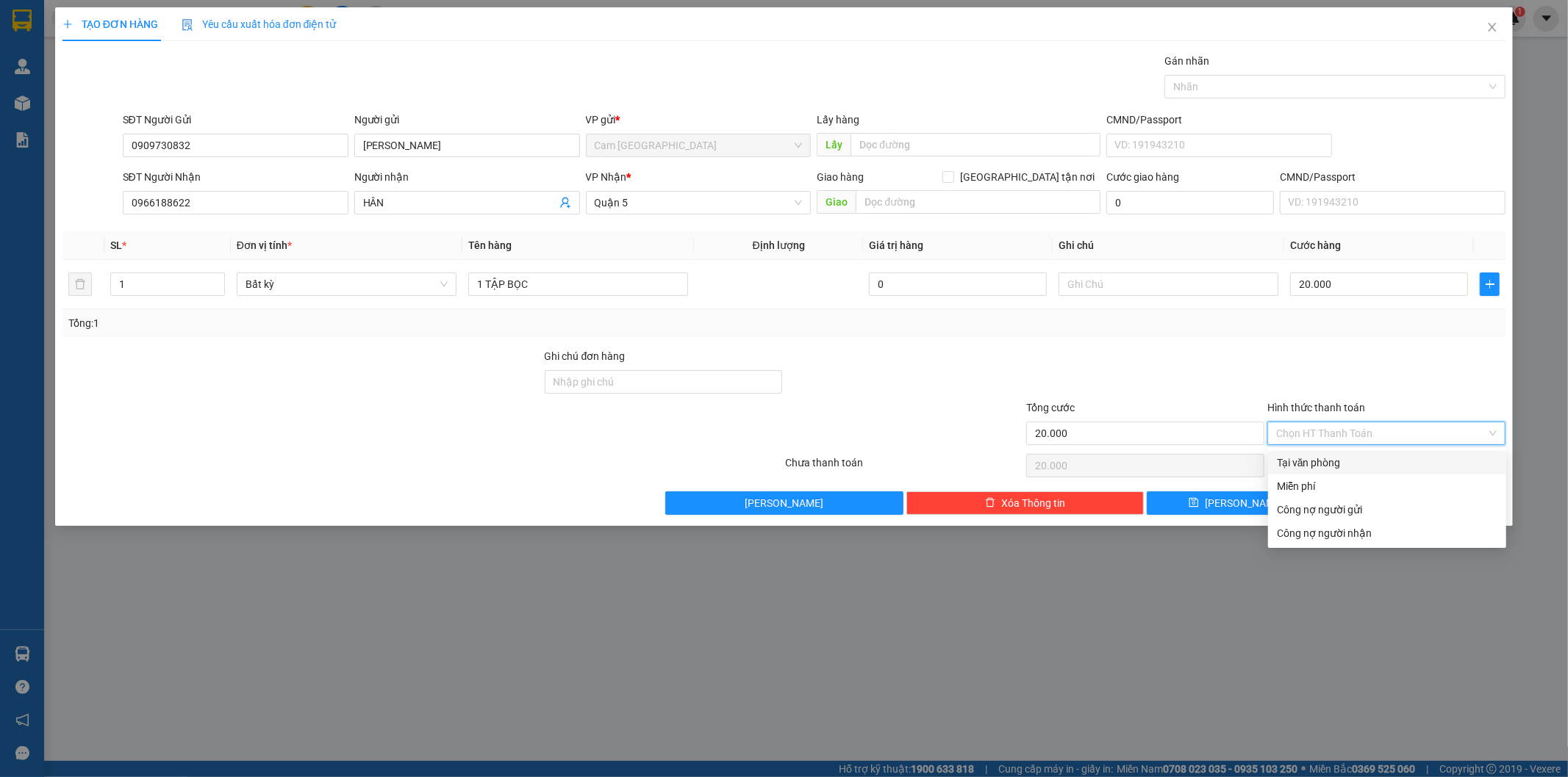
click at [1299, 462] on div "Tại văn phòng" at bounding box center [1387, 463] width 220 height 16
type input "0"
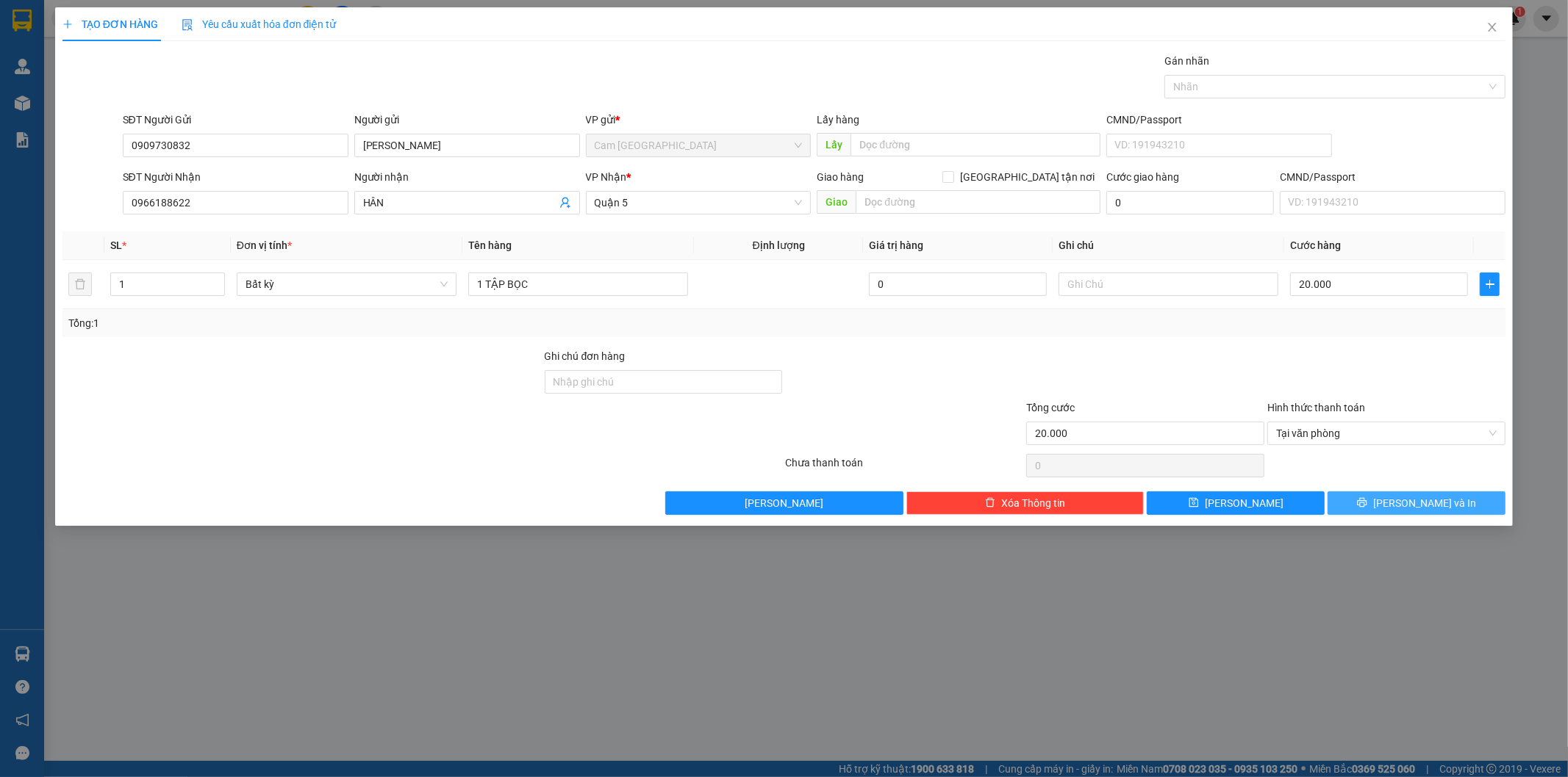
click at [1414, 503] on span "[PERSON_NAME] và In" at bounding box center [1424, 503] width 103 height 16
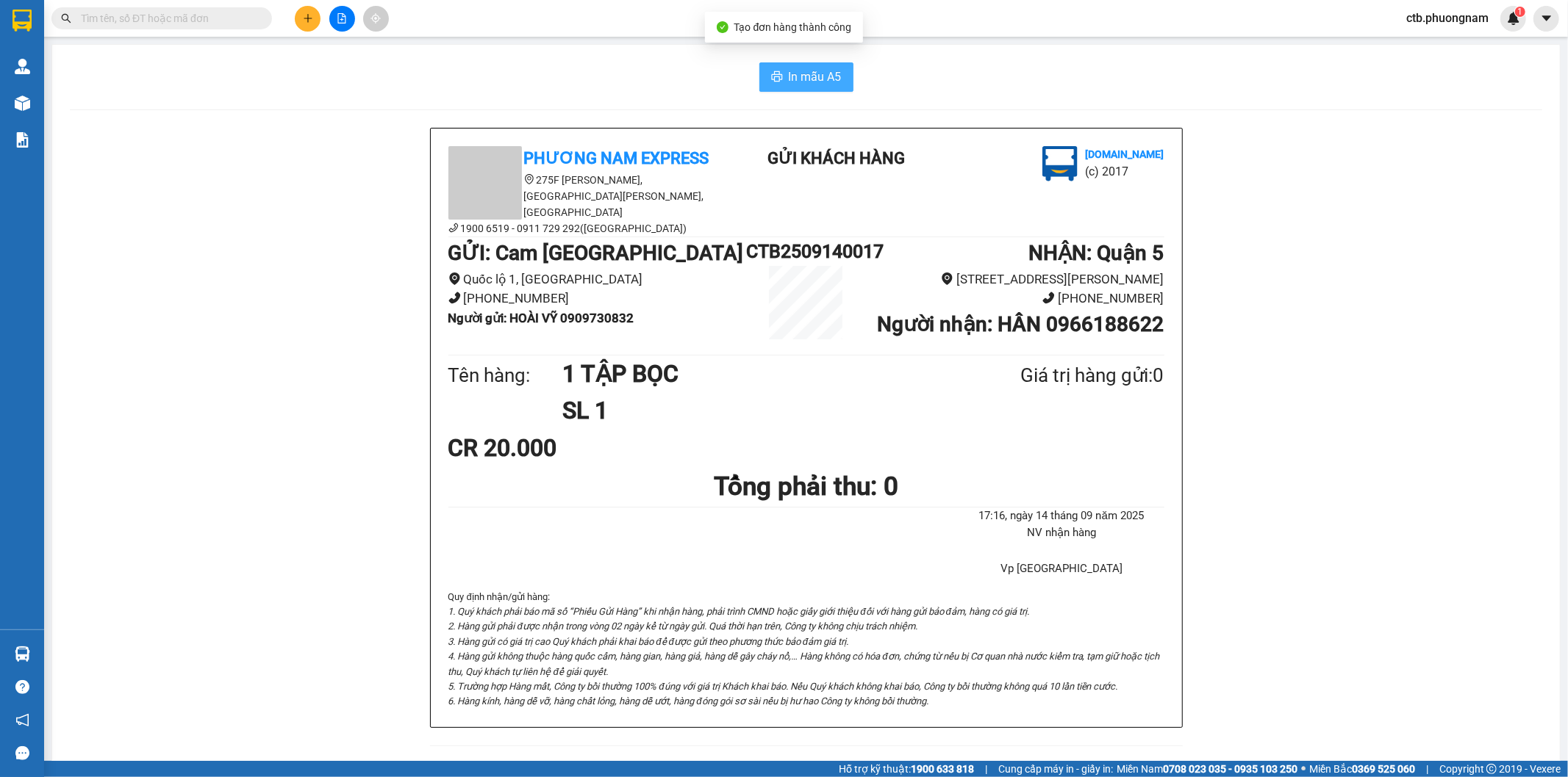
click at [797, 79] on span "In mẫu A5" at bounding box center [816, 76] width 53 height 19
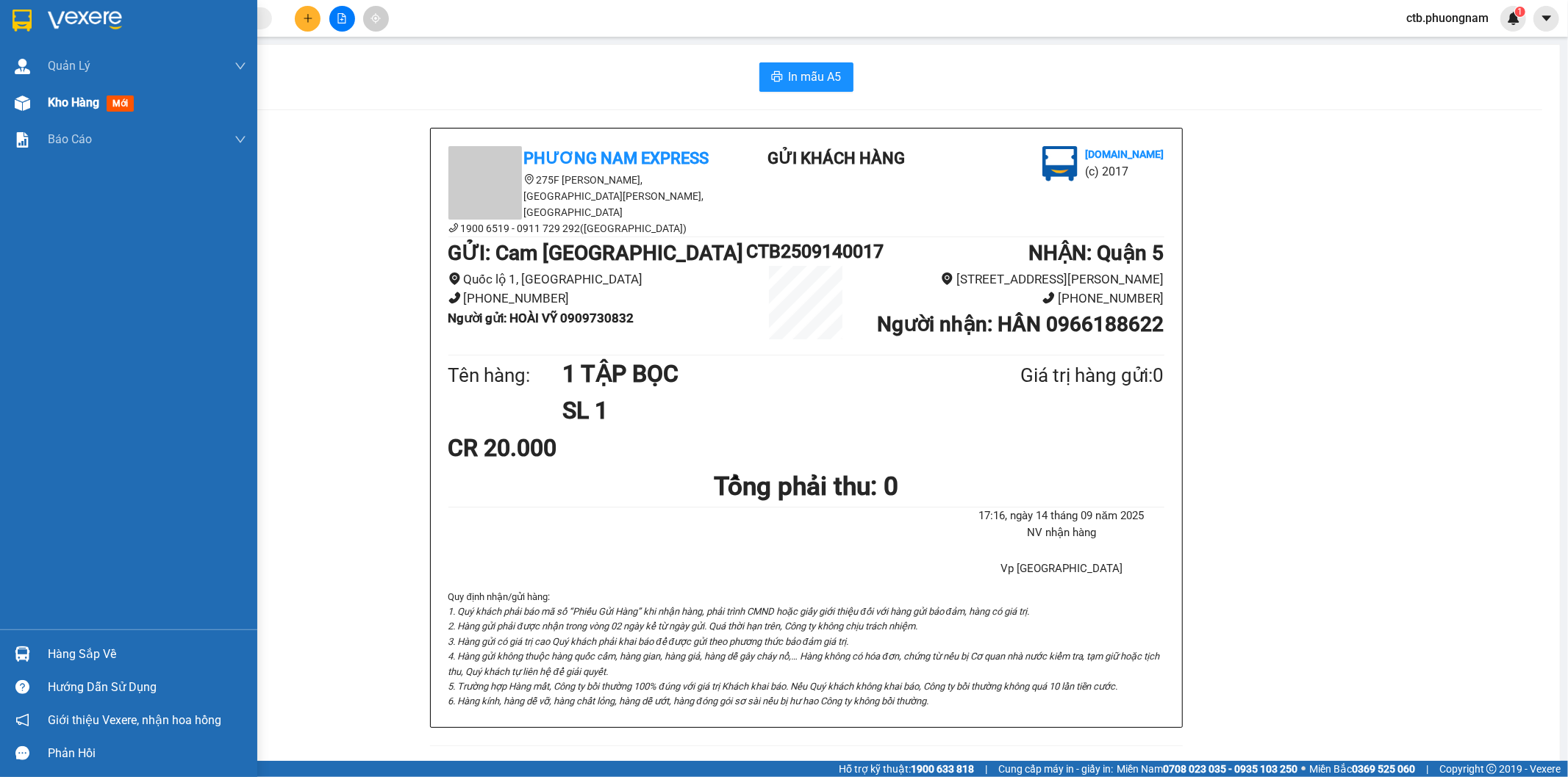
click at [26, 100] on img at bounding box center [22, 103] width 15 height 15
